Goal: Find specific page/section: Find specific page/section

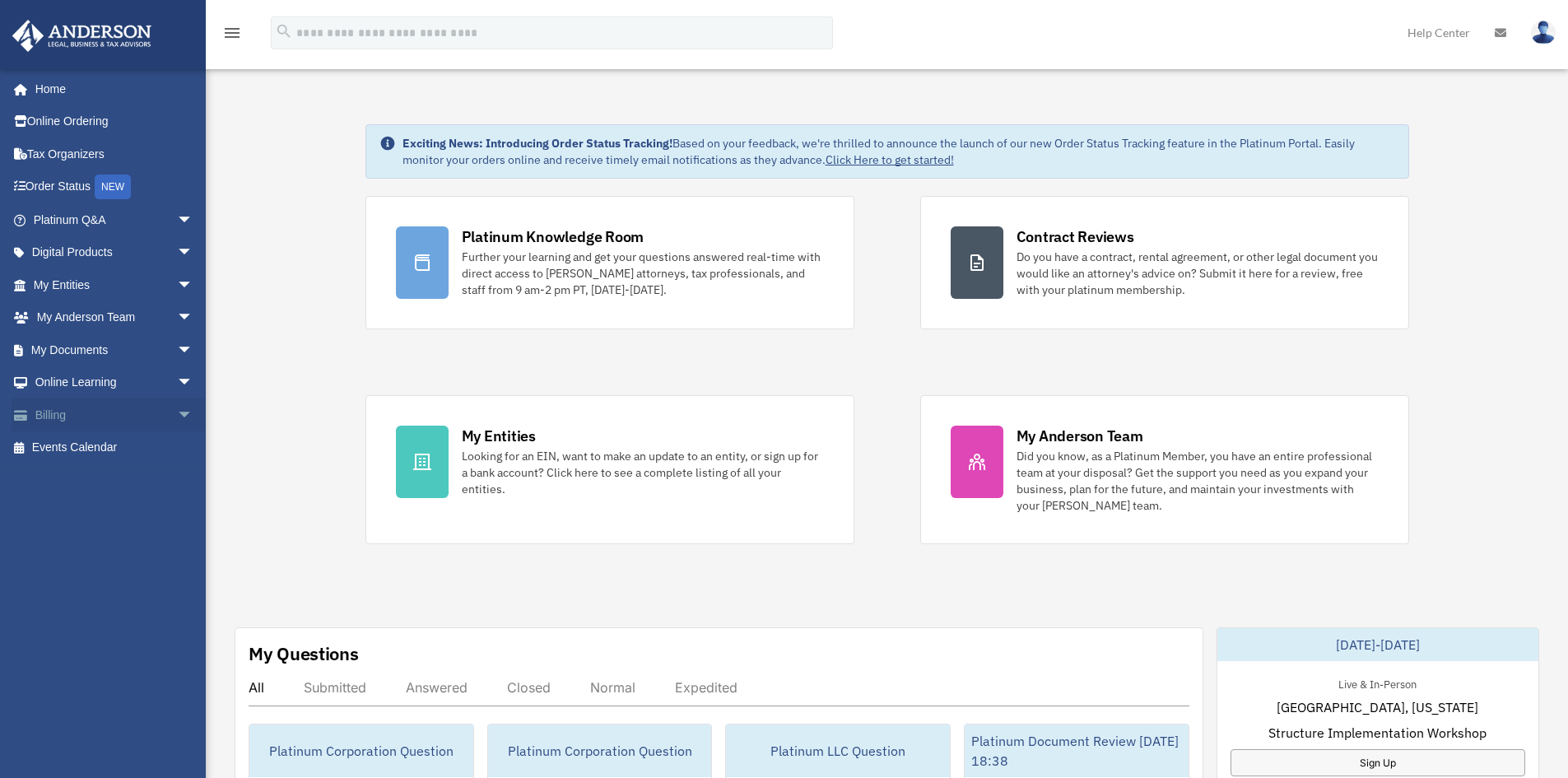
click at [136, 420] on link "Billing arrow_drop_down" at bounding box center [114, 415] width 207 height 33
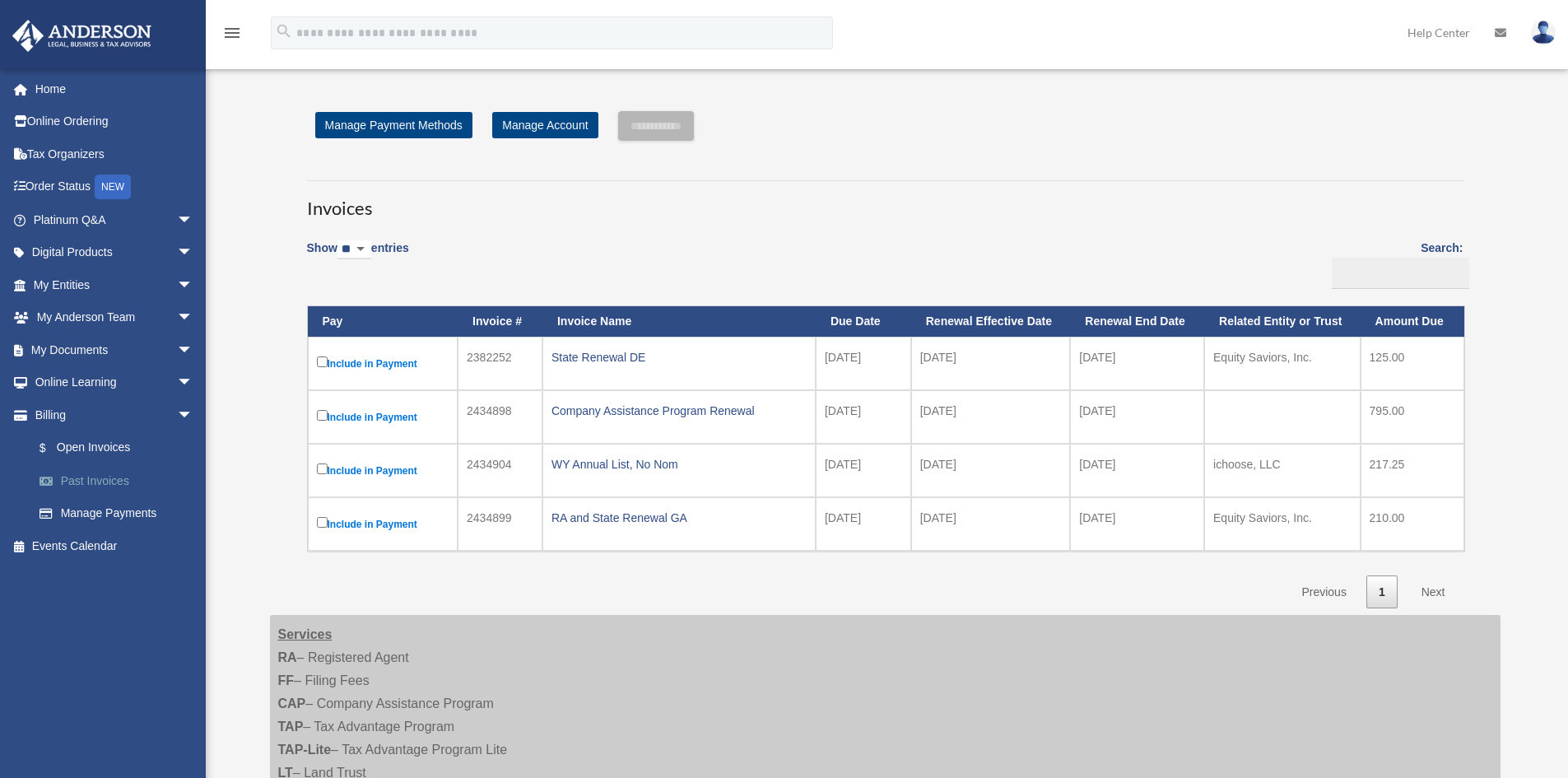
click at [99, 477] on link "Past Invoices" at bounding box center [120, 481] width 195 height 33
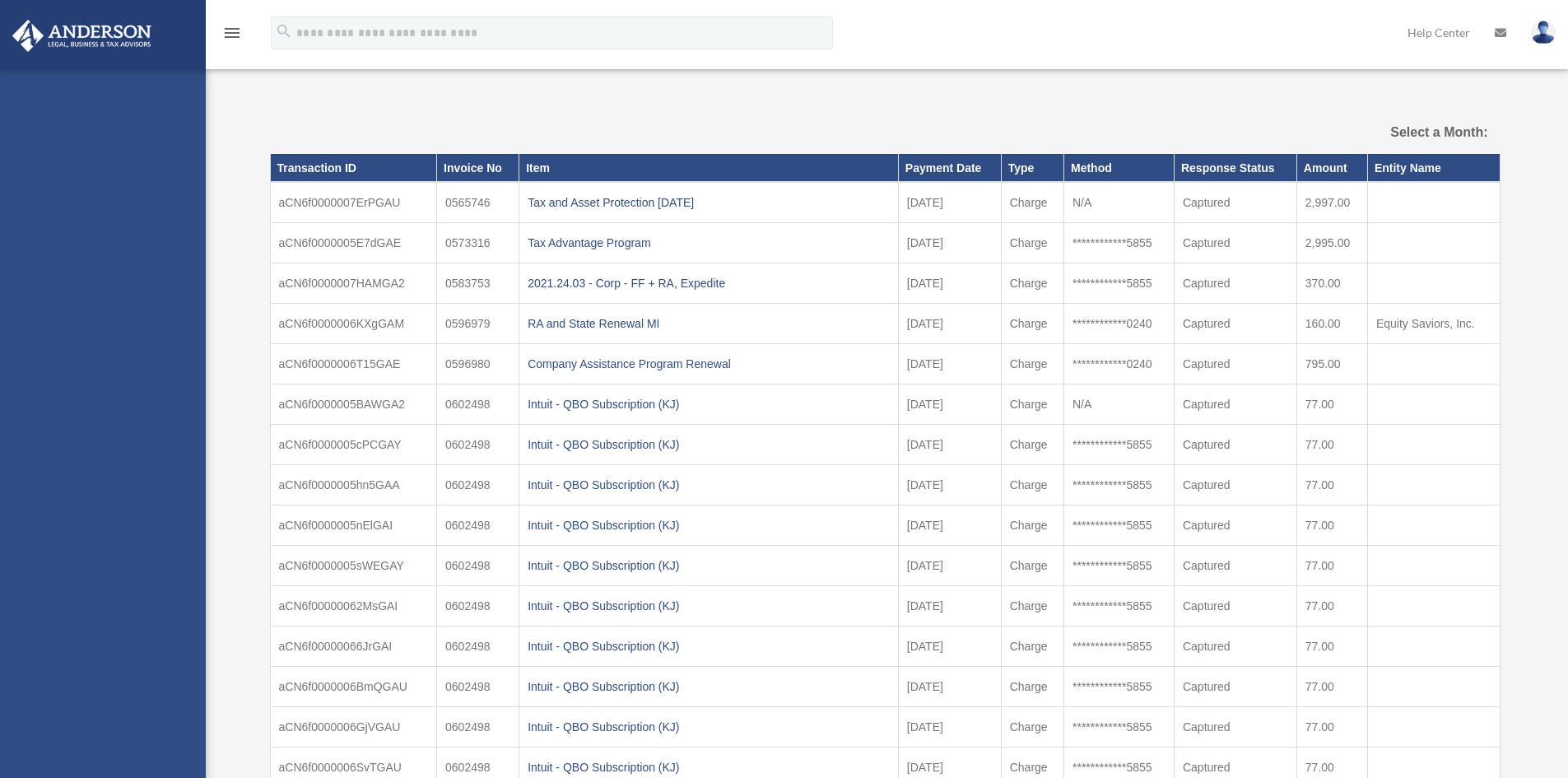
select select
